Goal: Check status: Check status

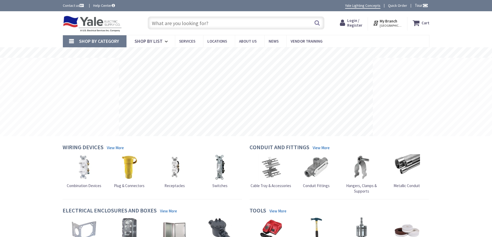
click at [356, 19] on span "Login / Register" at bounding box center [354, 23] width 15 height 10
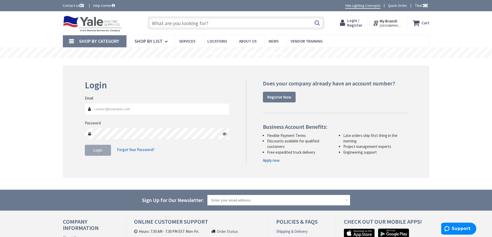
click at [346, 23] on icon at bounding box center [343, 22] width 7 height 9
type input "[EMAIL_ADDRESS][DOMAIN_NAME]"
click at [96, 153] on span "Login" at bounding box center [97, 150] width 9 height 5
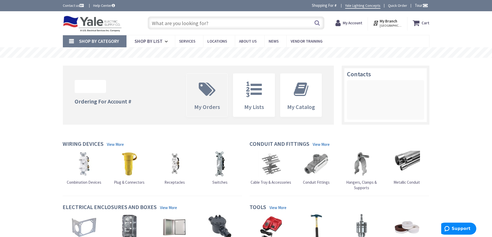
click at [210, 88] on icon at bounding box center [207, 90] width 22 height 16
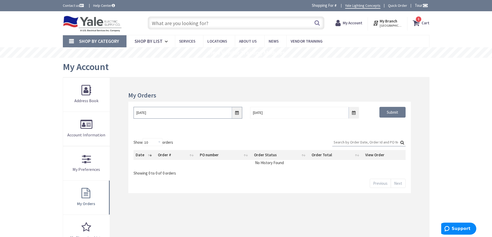
click at [236, 114] on input "[DATE]" at bounding box center [187, 113] width 109 height 12
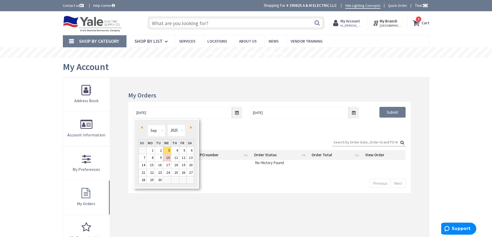
click at [140, 127] on link "Prev" at bounding box center [142, 127] width 7 height 7
click at [150, 156] on link "5" at bounding box center [151, 157] width 8 height 7
type input "[DATE]"
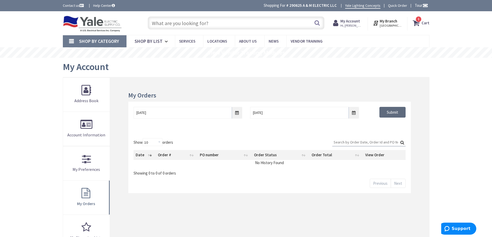
click at [401, 109] on input "Submit" at bounding box center [392, 112] width 26 height 11
click at [347, 183] on link "1" at bounding box center [344, 183] width 9 height 9
click at [237, 115] on input "[DATE]" at bounding box center [187, 113] width 109 height 12
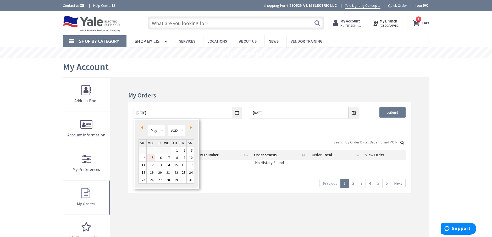
click at [153, 159] on link "5" at bounding box center [151, 157] width 8 height 7
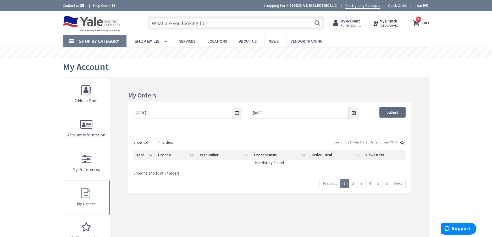
click at [389, 110] on input "Submit" at bounding box center [392, 112] width 26 height 11
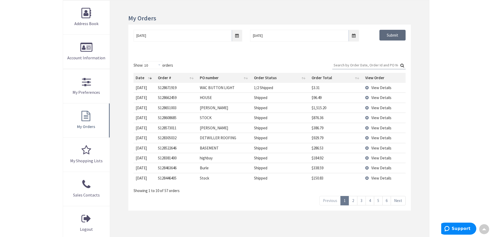
scroll to position [78, 0]
click at [236, 81] on th "PO number" at bounding box center [225, 77] width 54 height 10
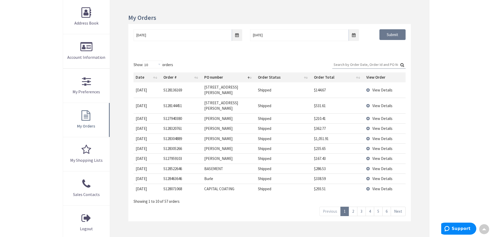
click at [385, 207] on link "6" at bounding box center [386, 211] width 9 height 9
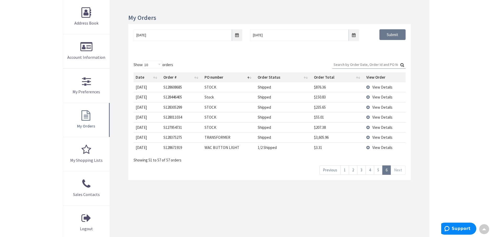
click at [370, 169] on link "4" at bounding box center [369, 170] width 9 height 9
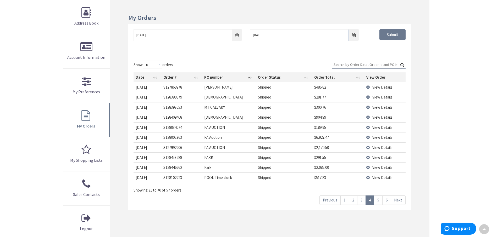
click at [360, 200] on link "3" at bounding box center [361, 200] width 9 height 9
